Goal: Information Seeking & Learning: Compare options

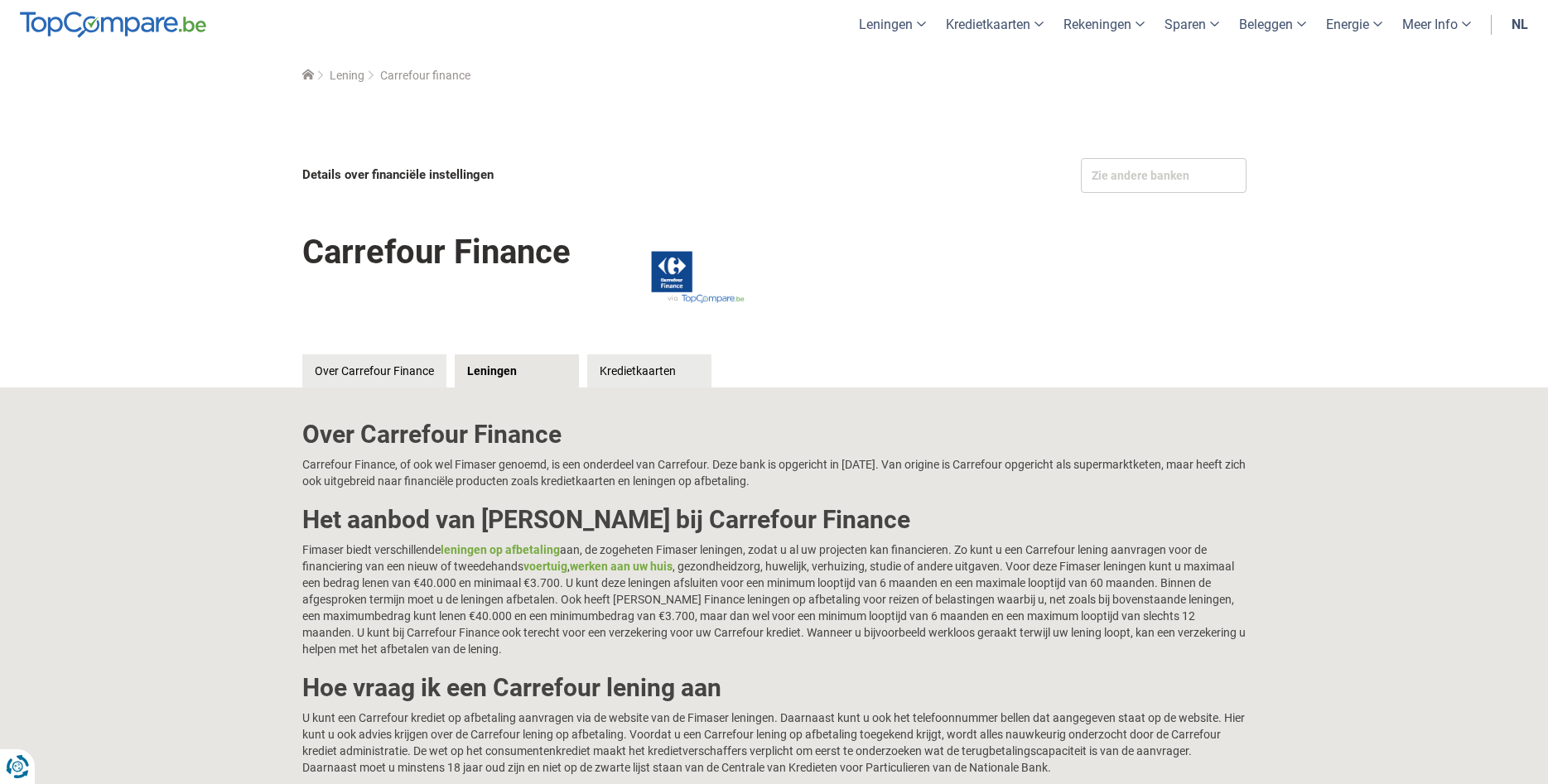
scroll to position [209, 0]
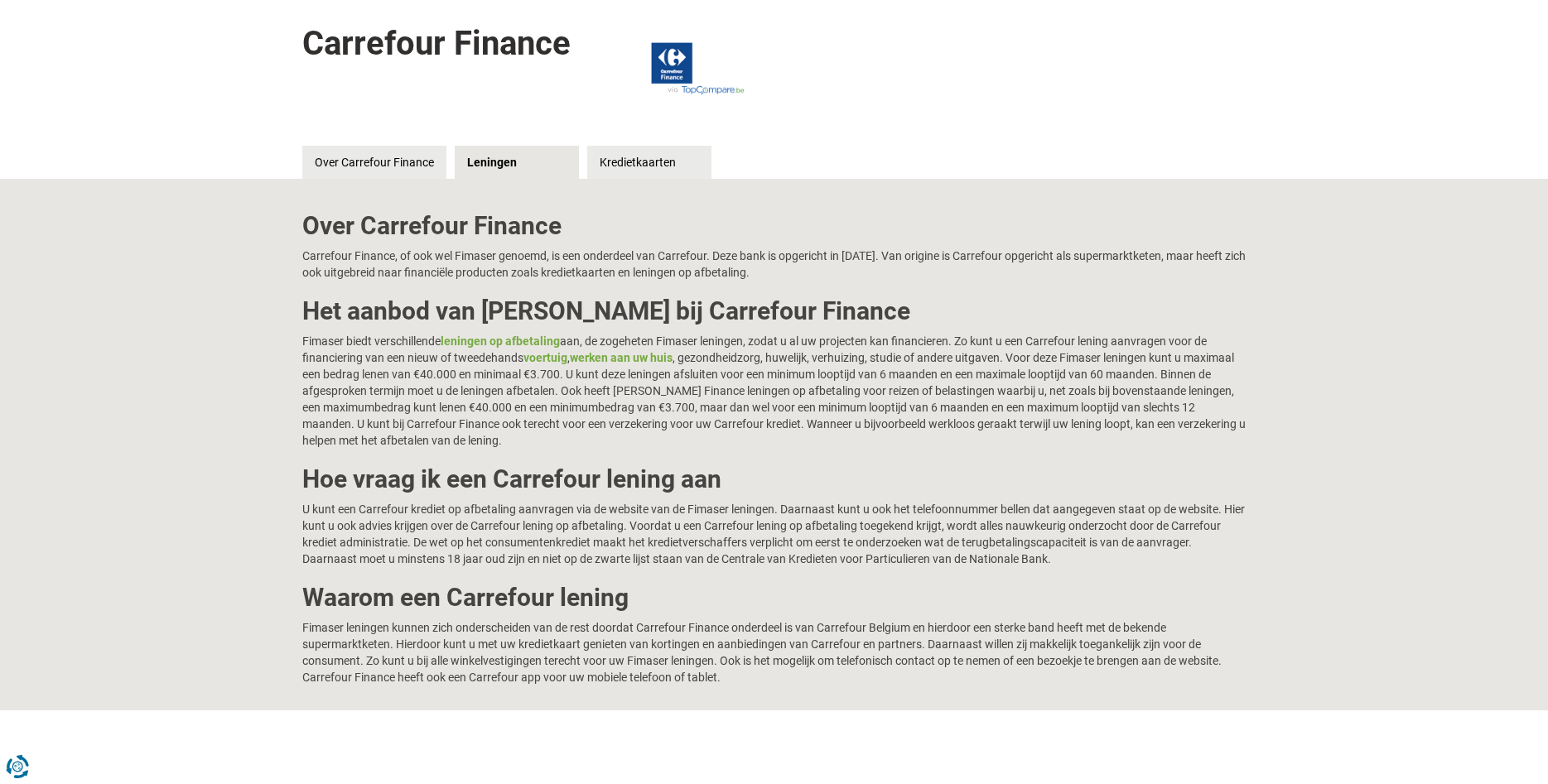
click at [1271, 475] on div "Over Carrefour Finance Carrefour Finance, of ook wel Fimaser genoemd, is een on…" at bounding box center [774, 444] width 1548 height 531
click at [624, 157] on link "Kredietkaarten" at bounding box center [649, 162] width 124 height 33
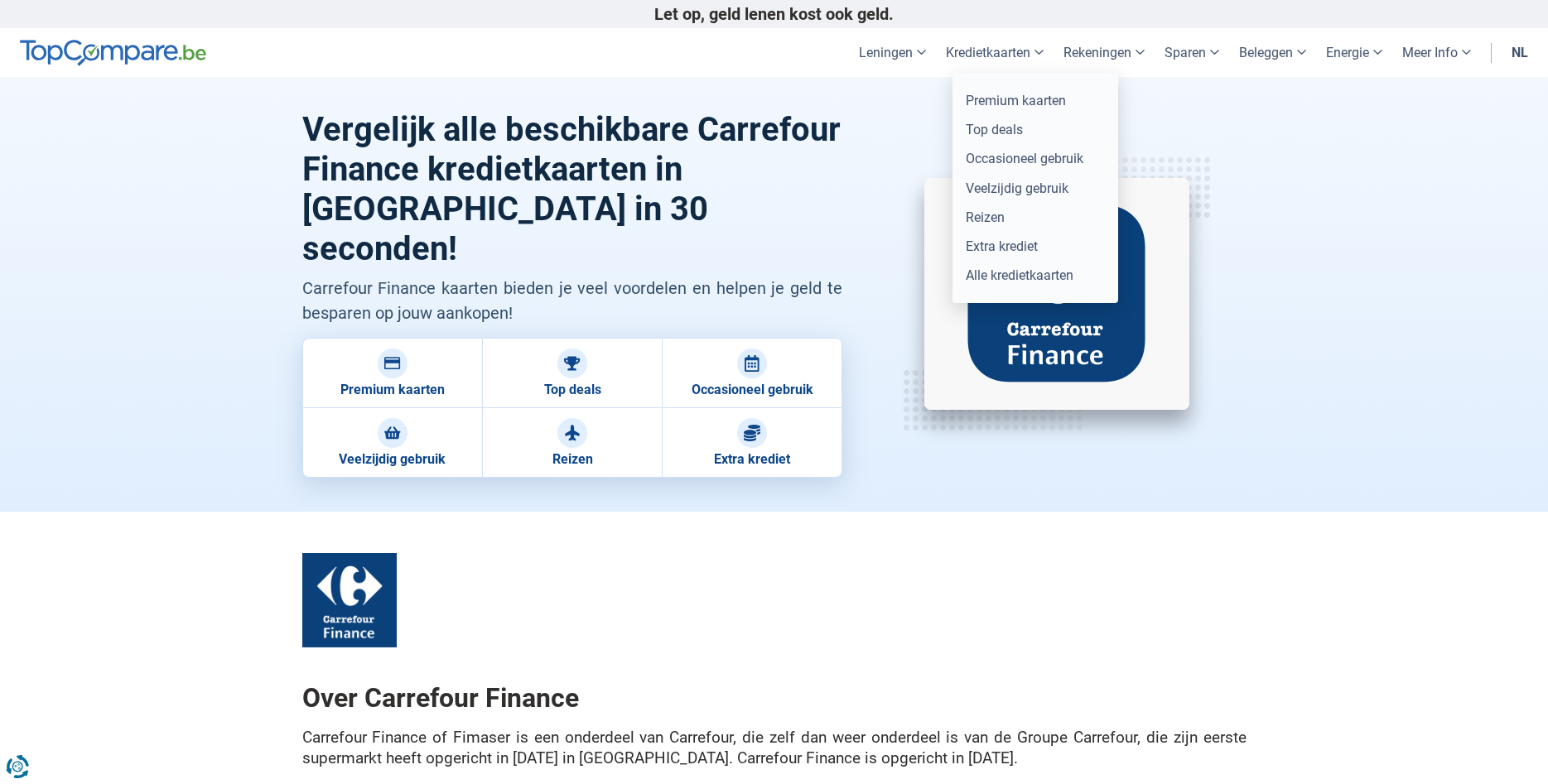
click at [979, 47] on link "Kredietkaarten" at bounding box center [995, 52] width 118 height 49
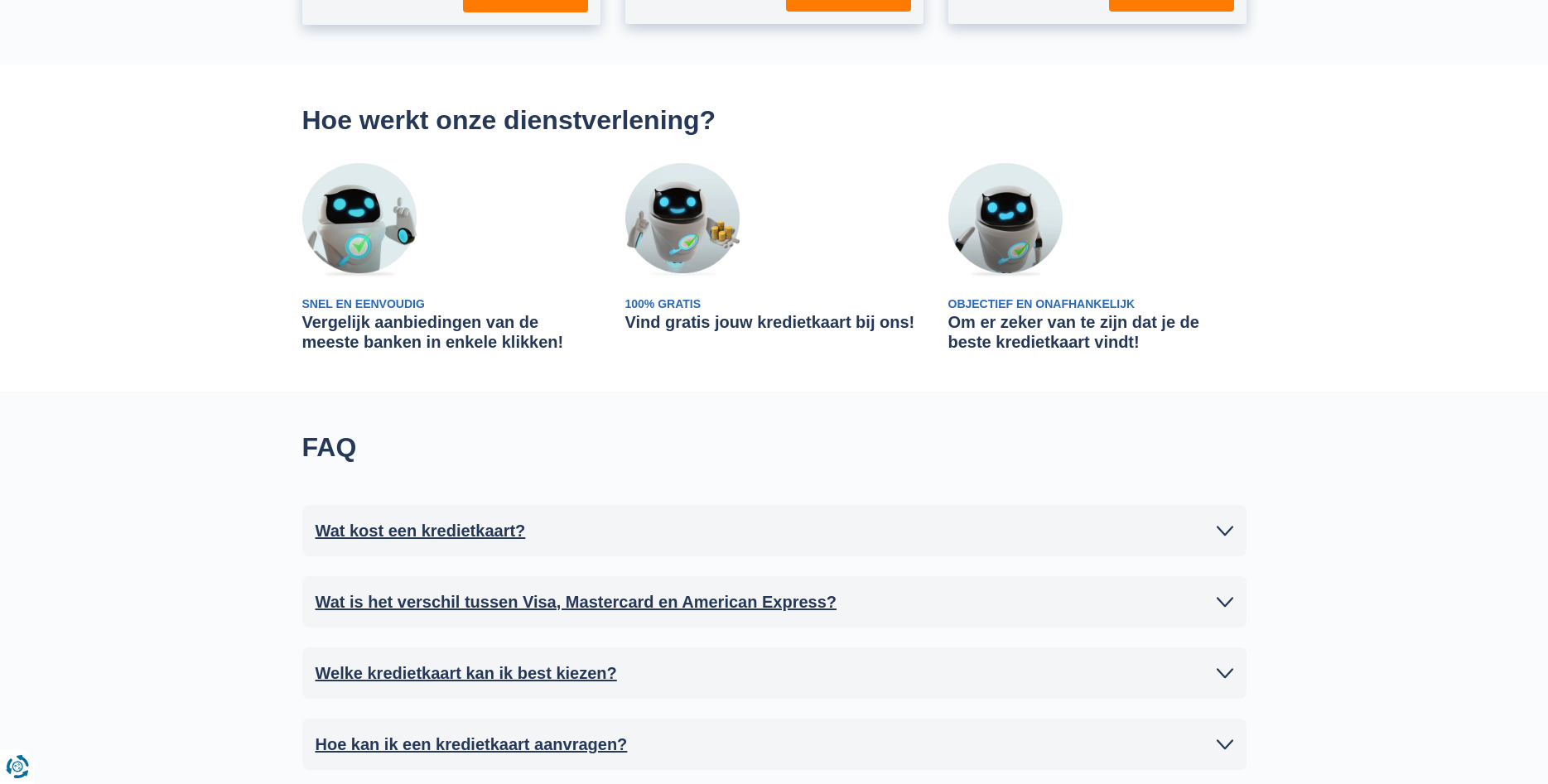
scroll to position [209, 0]
